Goal: Task Accomplishment & Management: Manage account settings

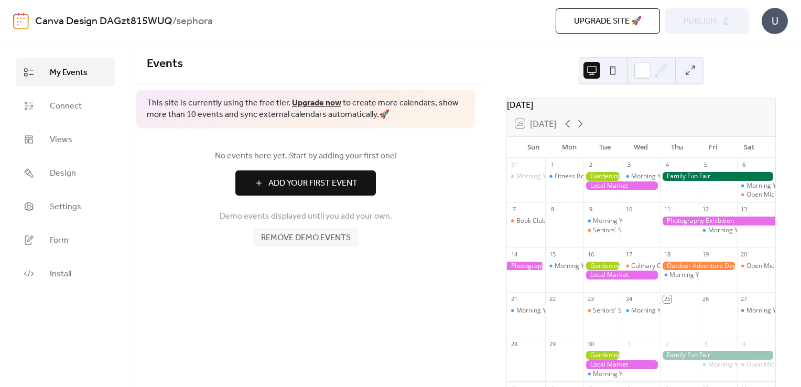
click at [566, 106] on div "[DATE]" at bounding box center [641, 105] width 268 height 13
click at [611, 72] on button at bounding box center [612, 70] width 17 height 17
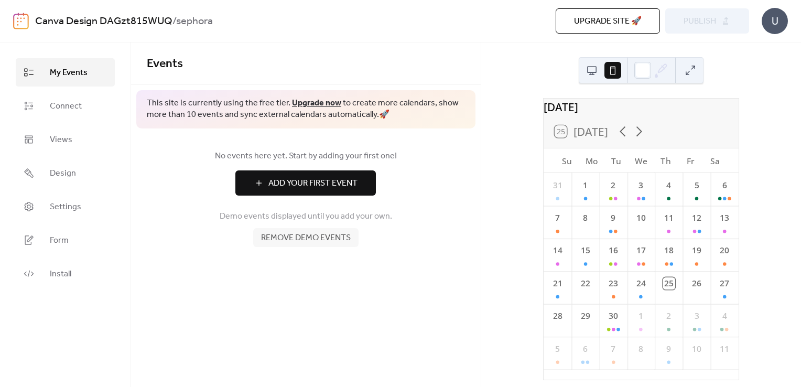
click at [573, 68] on div "[DATE] 25 [DATE] Su Mo Tu We Th Fr Sa 31 1 2 3 4 5 6 7 8 9 10 11 12 13 14 15 16…" at bounding box center [641, 214] width 320 height 344
click at [589, 71] on button at bounding box center [591, 70] width 17 height 17
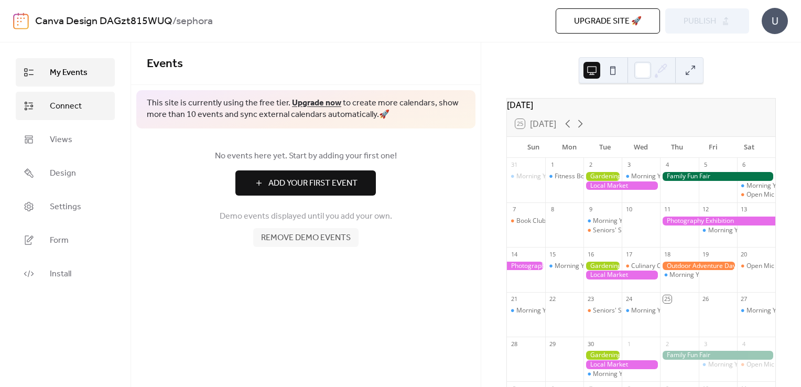
click at [79, 102] on span "Connect" at bounding box center [66, 106] width 32 height 13
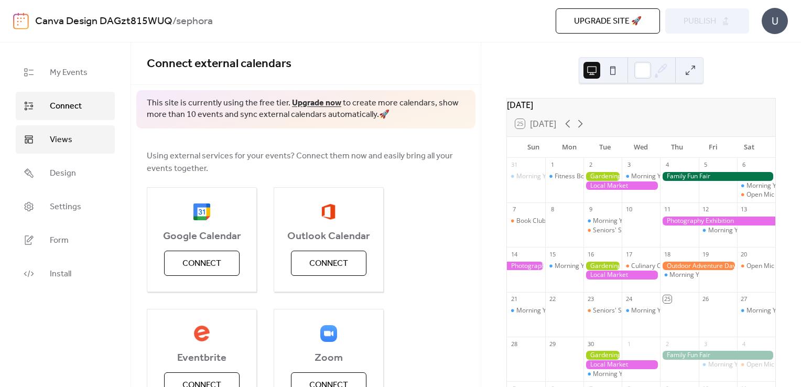
click at [69, 143] on span "Views" at bounding box center [61, 140] width 23 height 13
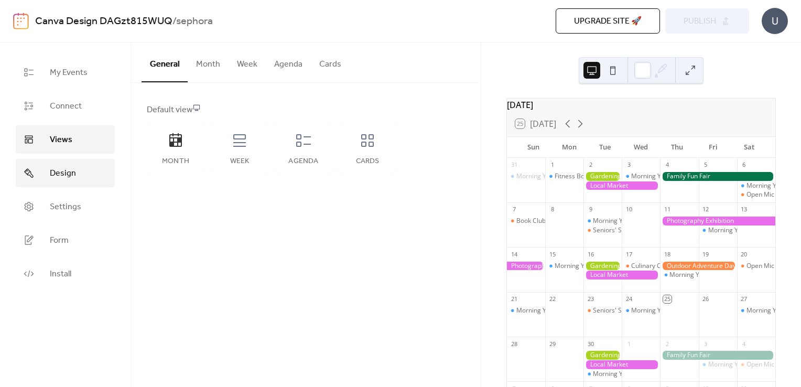
click at [67, 162] on link "Design" at bounding box center [65, 173] width 99 height 28
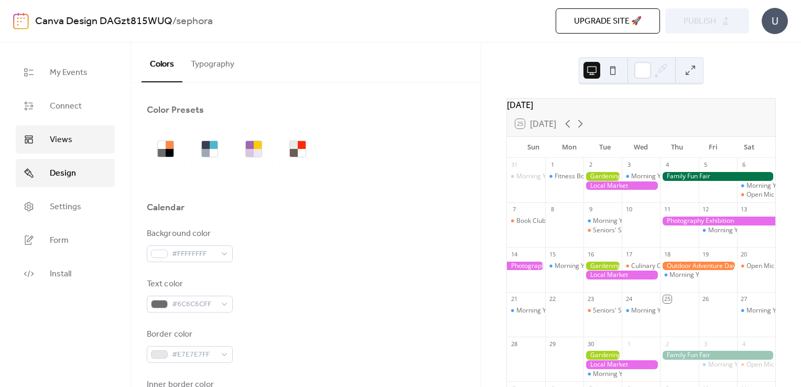
click at [80, 132] on link "Views" at bounding box center [65, 139] width 99 height 28
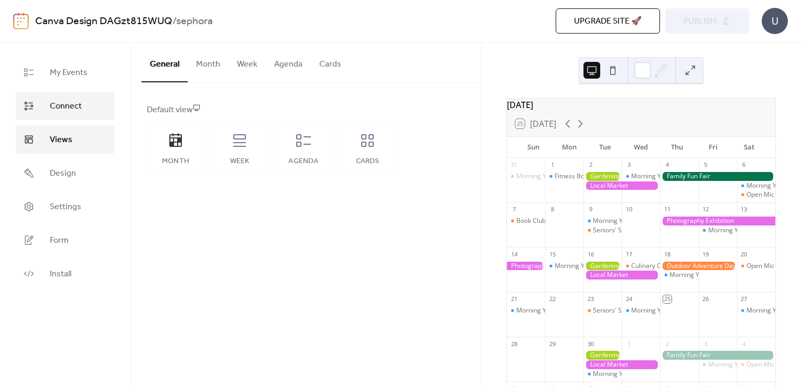
click at [77, 94] on link "Connect" at bounding box center [65, 106] width 99 height 28
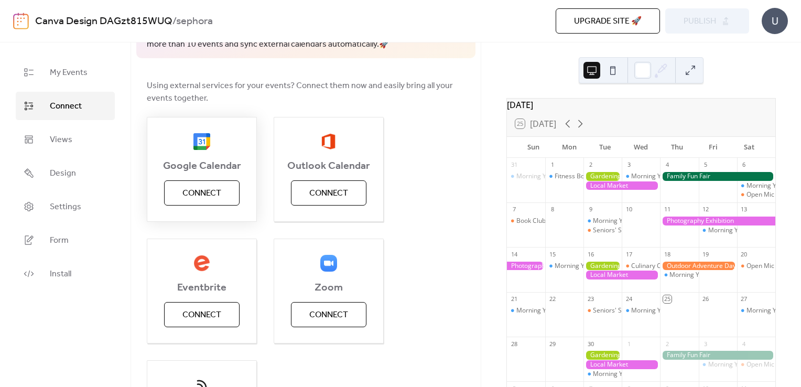
scroll to position [65, 0]
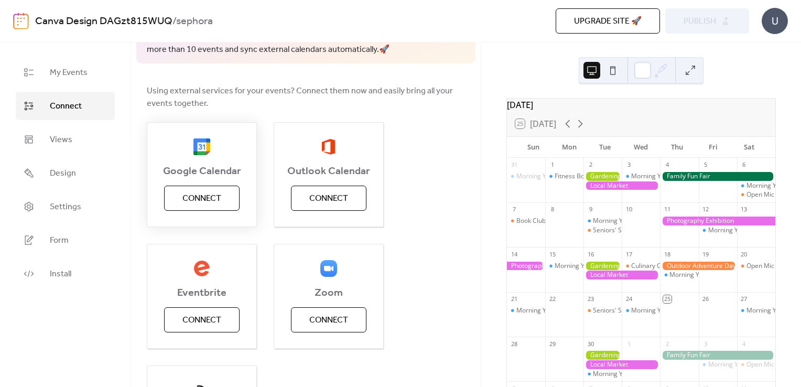
click at [217, 196] on span "Connect" at bounding box center [201, 198] width 39 height 13
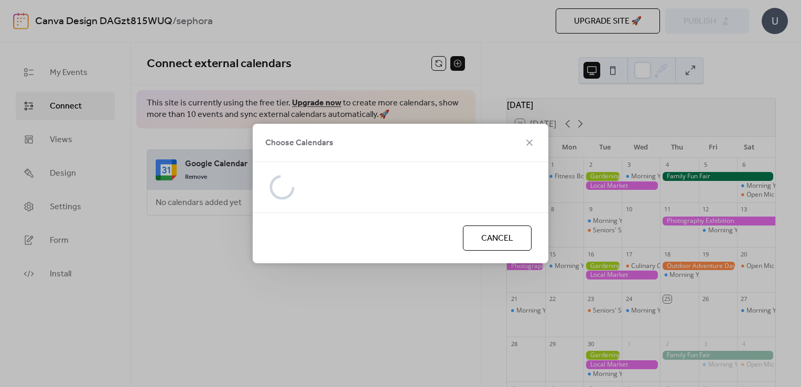
scroll to position [0, 0]
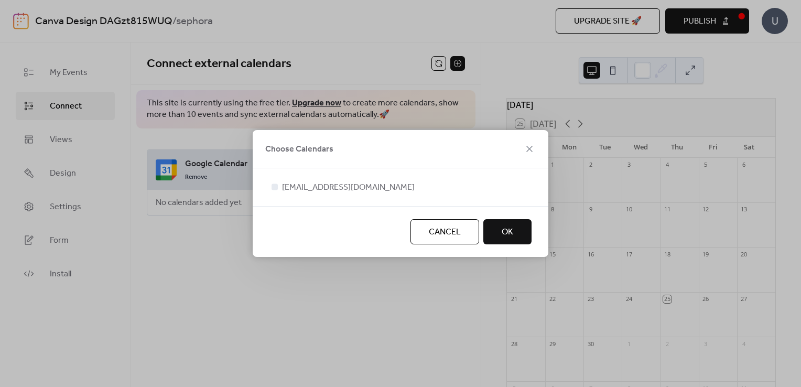
click at [522, 234] on button "OK" at bounding box center [507, 231] width 48 height 25
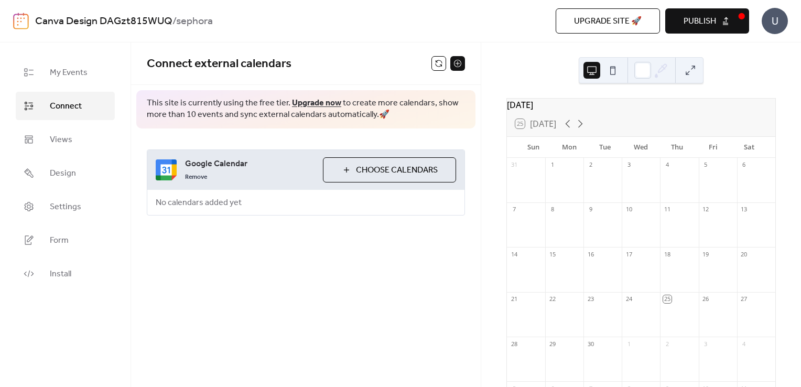
click at [230, 169] on span "Google Calendar" at bounding box center [249, 164] width 129 height 13
click at [63, 134] on span "Views" at bounding box center [61, 140] width 23 height 13
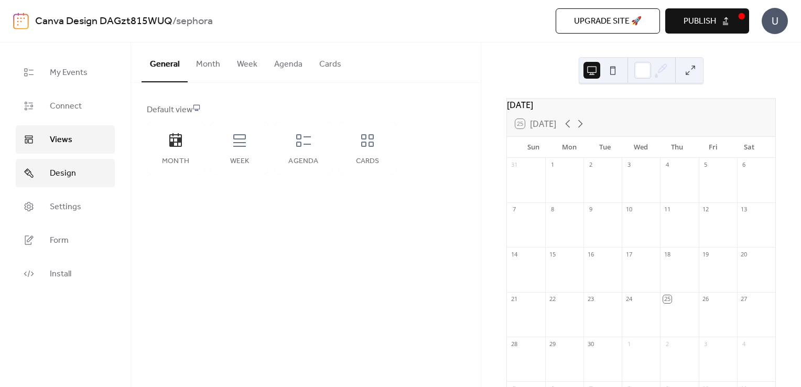
click at [37, 167] on link "Design" at bounding box center [65, 173] width 99 height 28
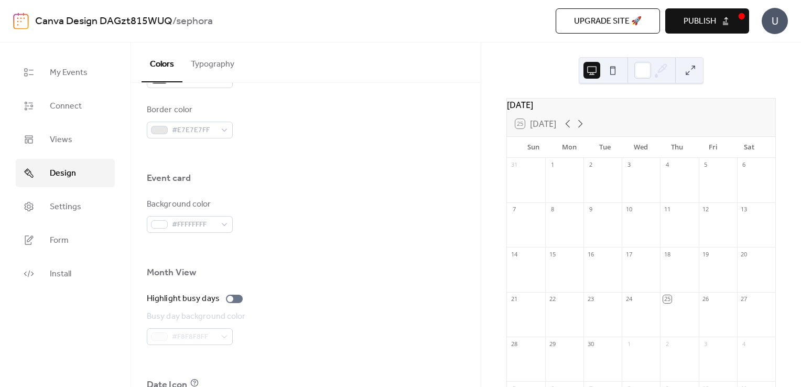
scroll to position [562, 0]
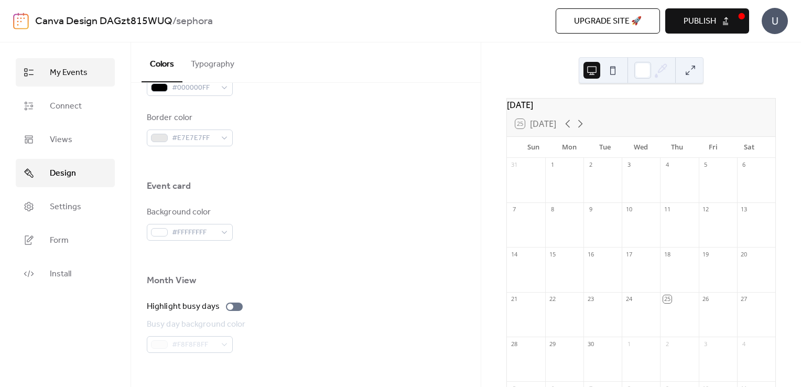
click at [74, 79] on span "My Events" at bounding box center [69, 73] width 38 height 13
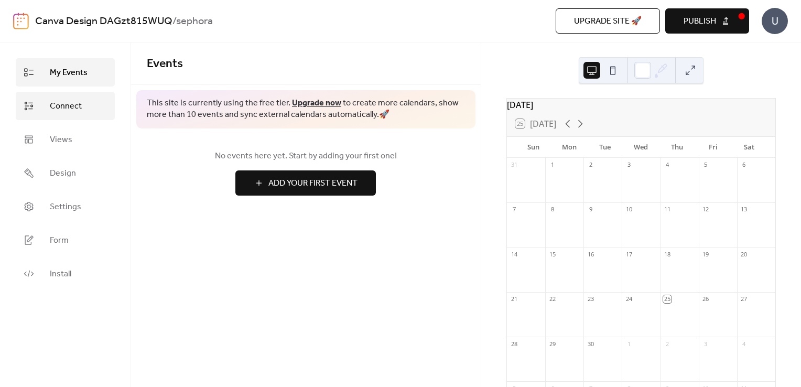
click at [86, 111] on link "Connect" at bounding box center [65, 106] width 99 height 28
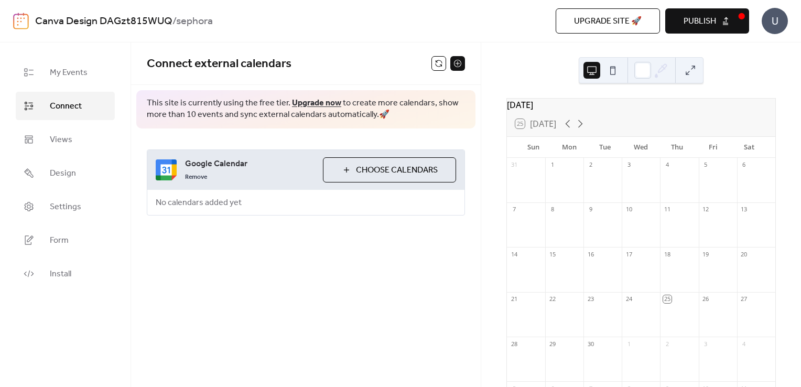
click at [81, 123] on ul "My Events Connect Views Design Settings Form Install" at bounding box center [65, 173] width 99 height 230
click at [80, 139] on link "Views" at bounding box center [65, 139] width 99 height 28
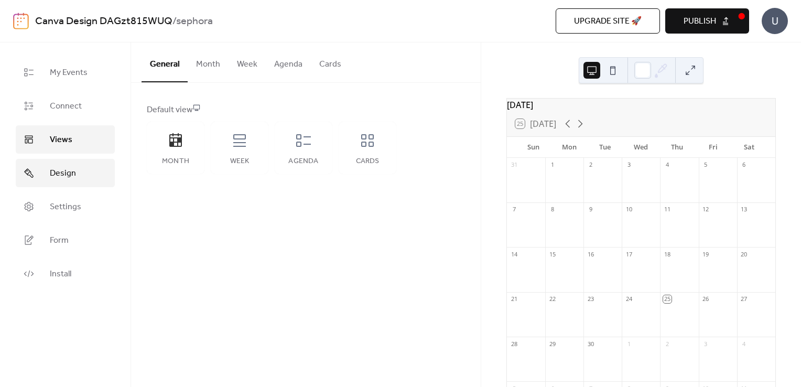
click at [73, 169] on span "Design" at bounding box center [63, 173] width 26 height 13
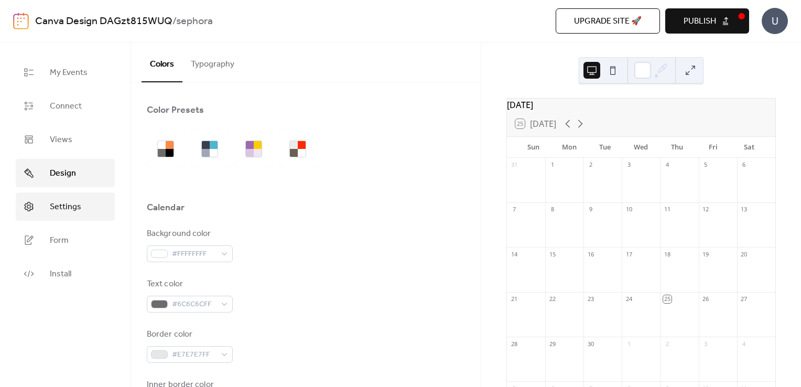
click at [73, 204] on span "Settings" at bounding box center [65, 207] width 31 height 13
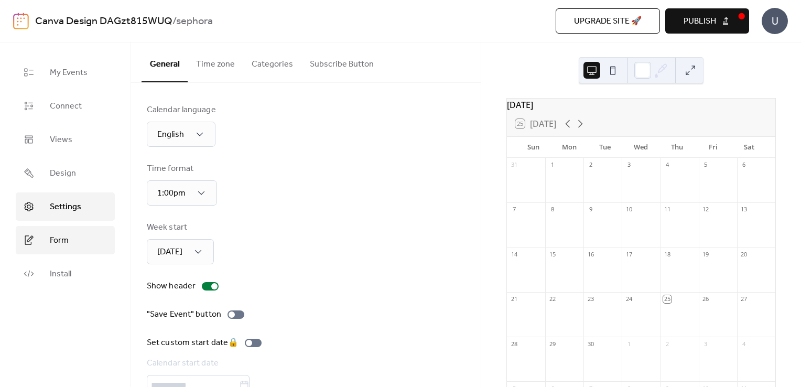
click at [73, 244] on link "Form" at bounding box center [65, 240] width 99 height 28
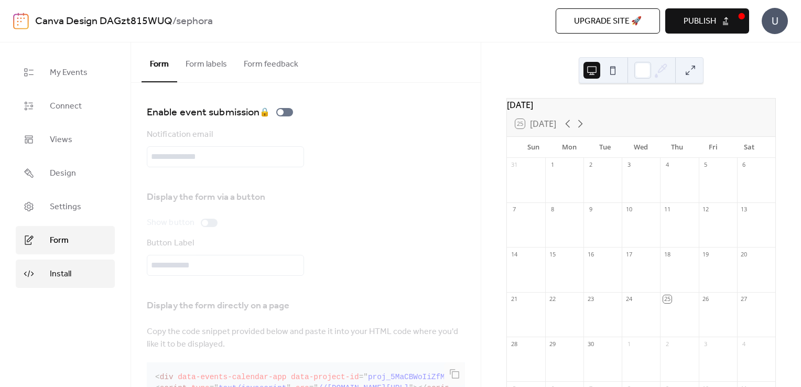
click at [72, 271] on link "Install" at bounding box center [65, 273] width 99 height 28
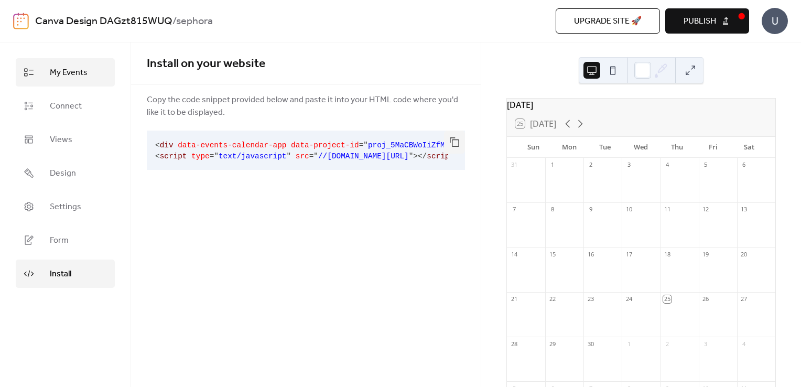
click at [97, 75] on link "My Events" at bounding box center [65, 72] width 99 height 28
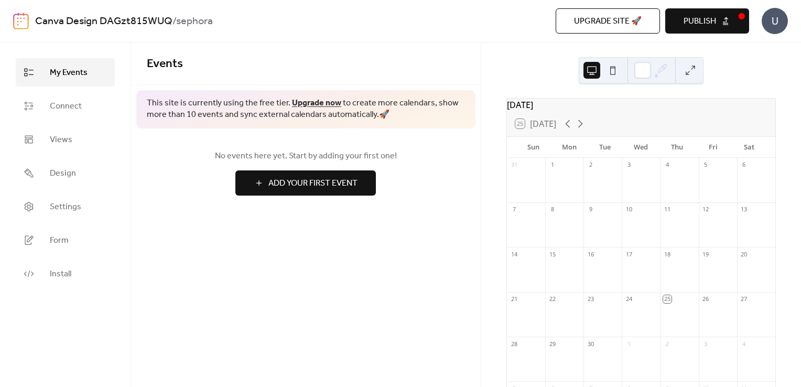
click at [697, 21] on span "Publish" at bounding box center [699, 21] width 32 height 13
click at [582, 18] on span "Upgrade site 🚀" at bounding box center [608, 21] width 68 height 13
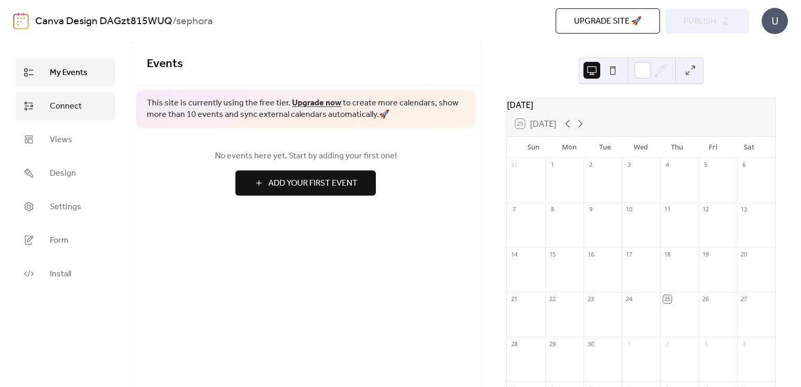
click at [90, 114] on link "Connect" at bounding box center [65, 106] width 99 height 28
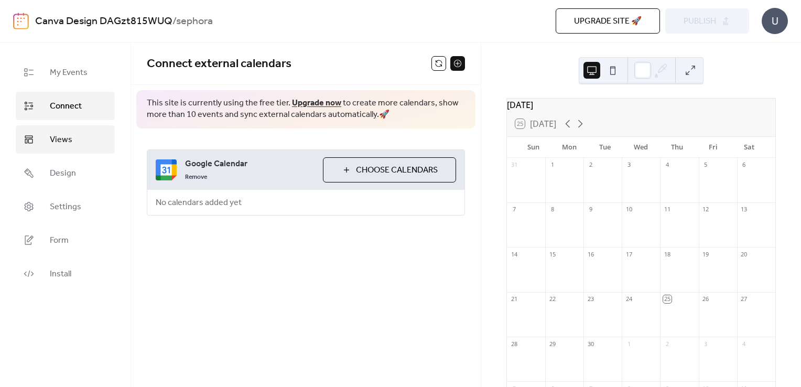
click at [78, 130] on link "Views" at bounding box center [65, 139] width 99 height 28
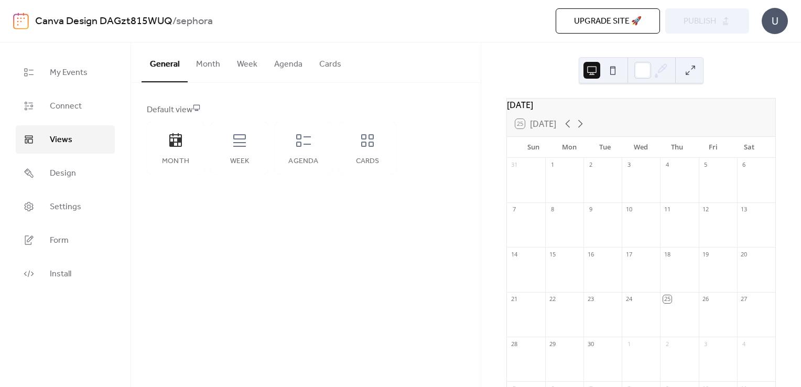
click at [79, 158] on ul "My Events Connect Views Design Settings Form Install" at bounding box center [65, 173] width 99 height 230
click at [569, 216] on div "8" at bounding box center [564, 209] width 38 height 14
click at [577, 172] on div "1" at bounding box center [564, 165] width 38 height 14
